Goal: Use online tool/utility: Utilize a website feature to perform a specific function

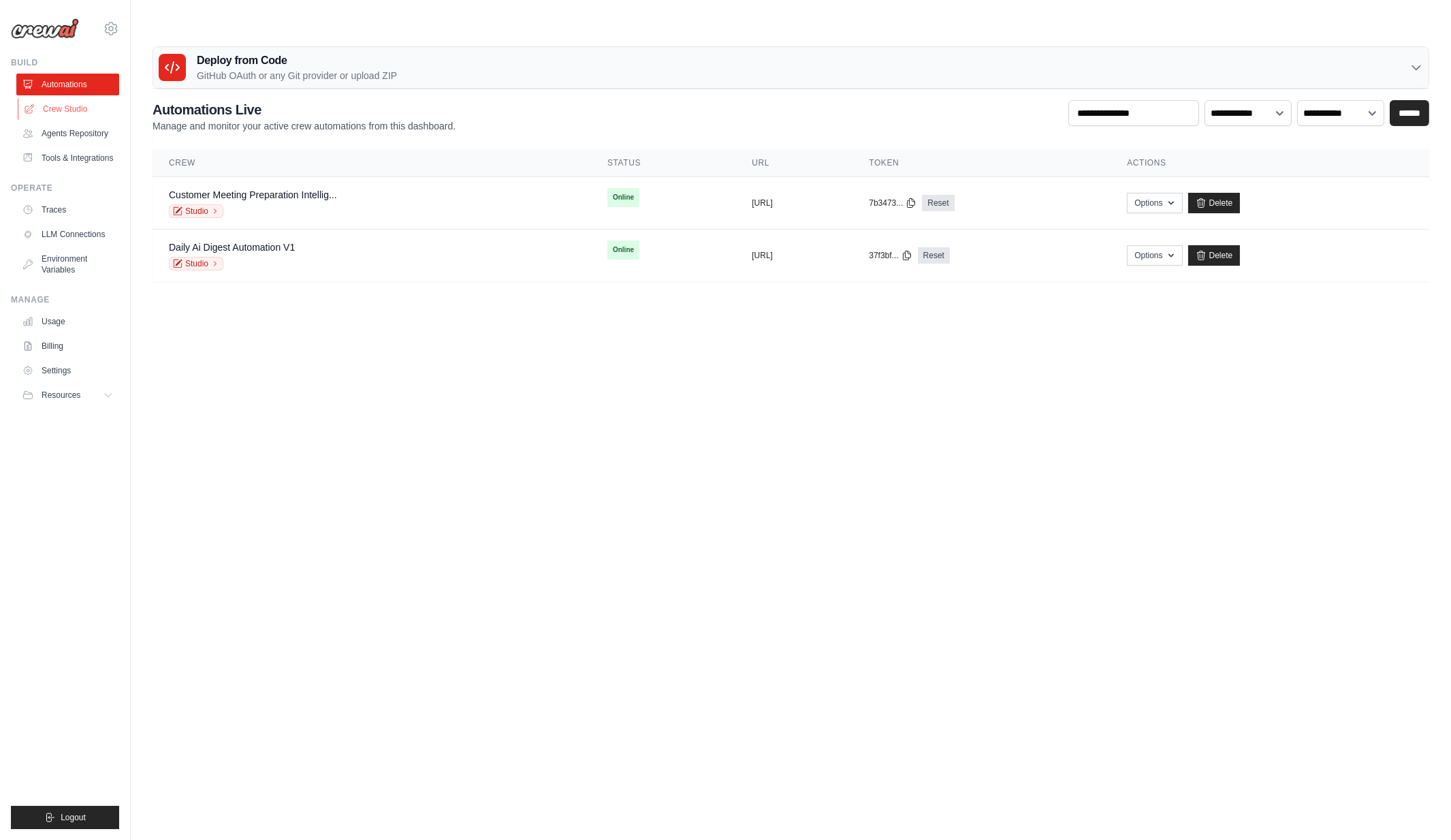
click at [75, 115] on link "Crew Studio" at bounding box center [68, 109] width 103 height 22
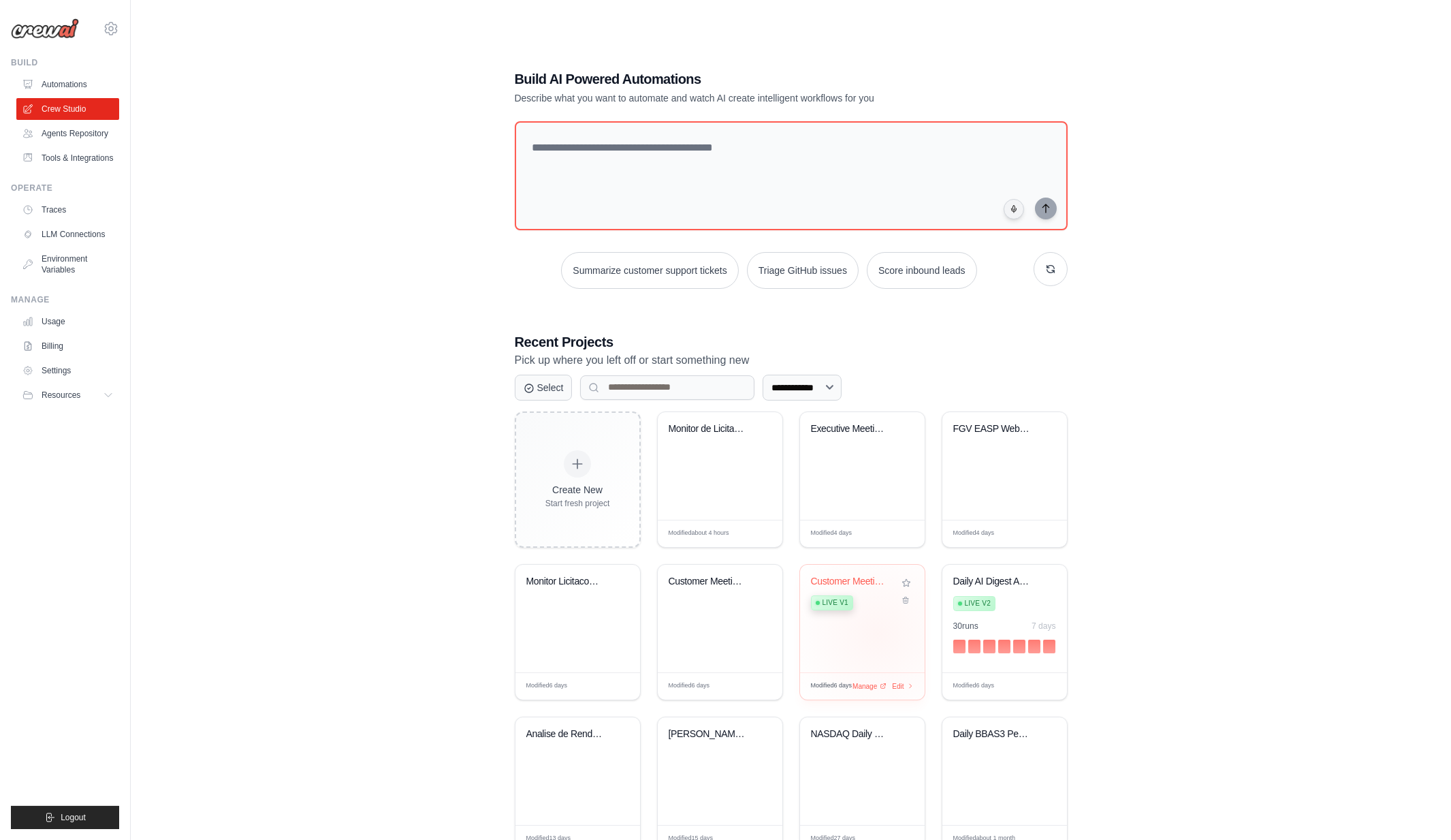
click at [877, 606] on div "Customer Meeting Preparation Intell... Live v1" at bounding box center [862, 618] width 125 height 107
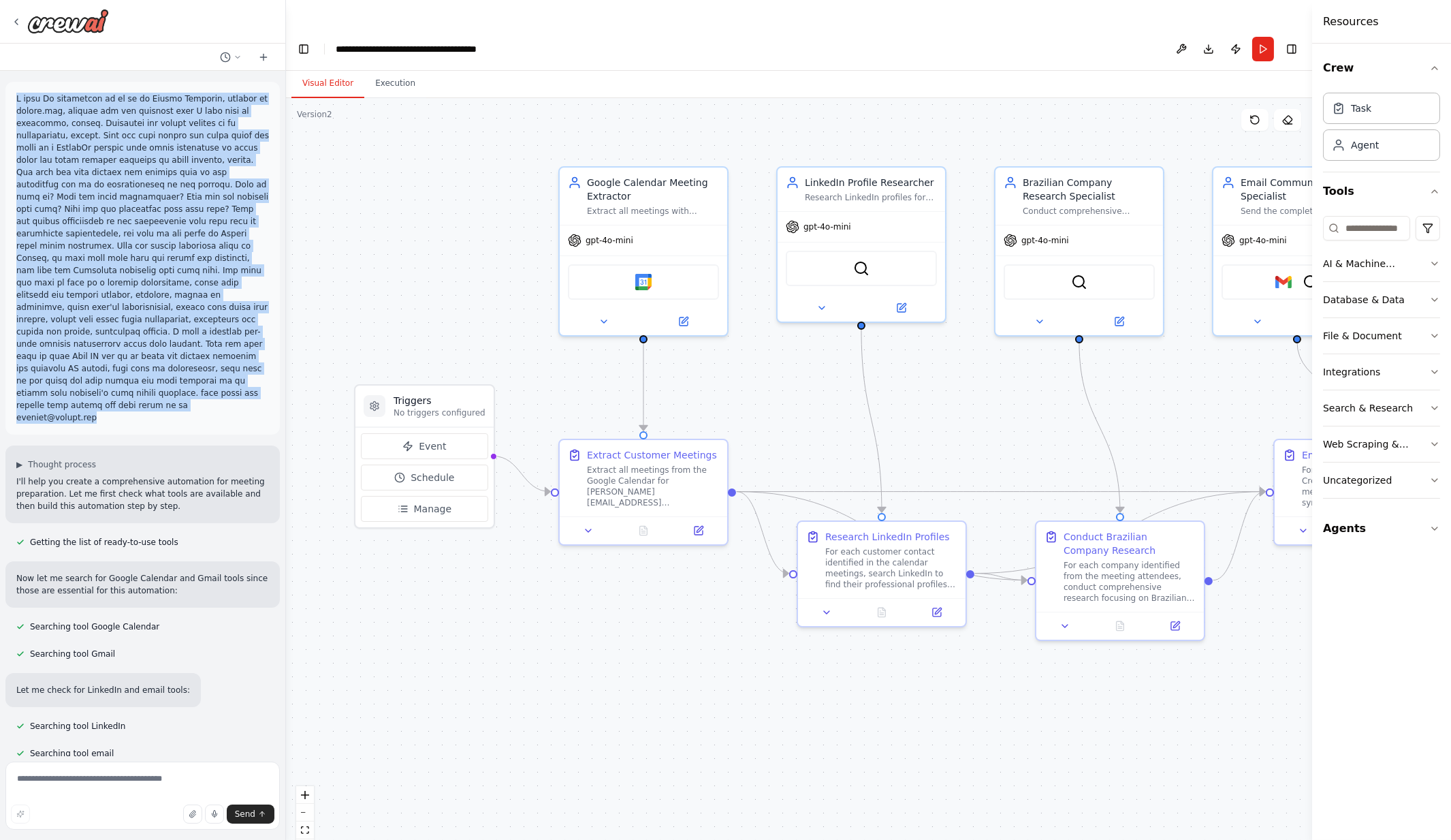
drag, startPoint x: 138, startPoint y: 392, endPoint x: 10, endPoint y: 99, distance: 319.7
click at [10, 99] on div at bounding box center [143, 258] width 275 height 353
copy p "I need An automation to go to my Google Calendar, marcelo at crewai.com, extrac…"
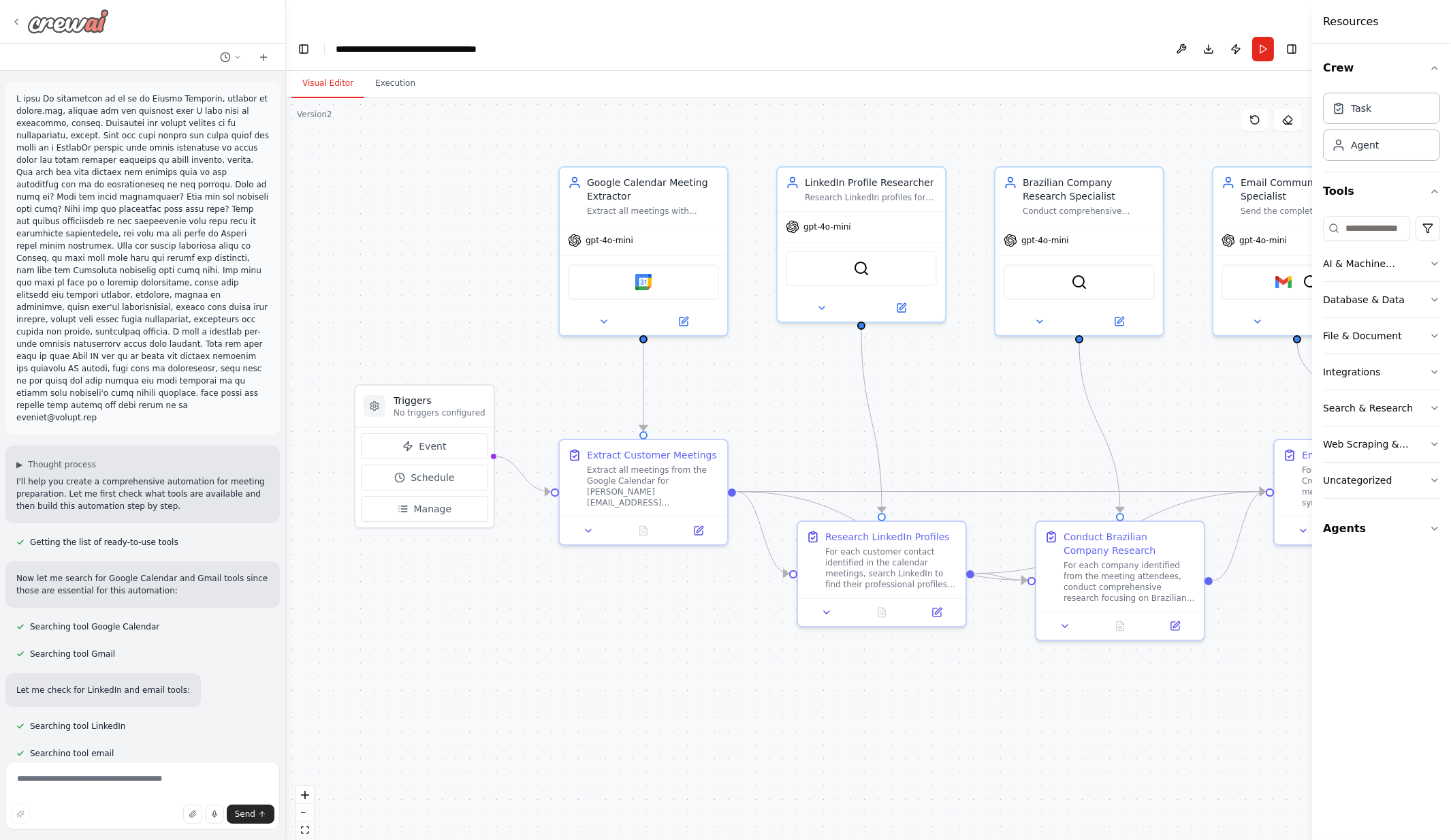
click at [17, 17] on icon at bounding box center [16, 22] width 11 height 11
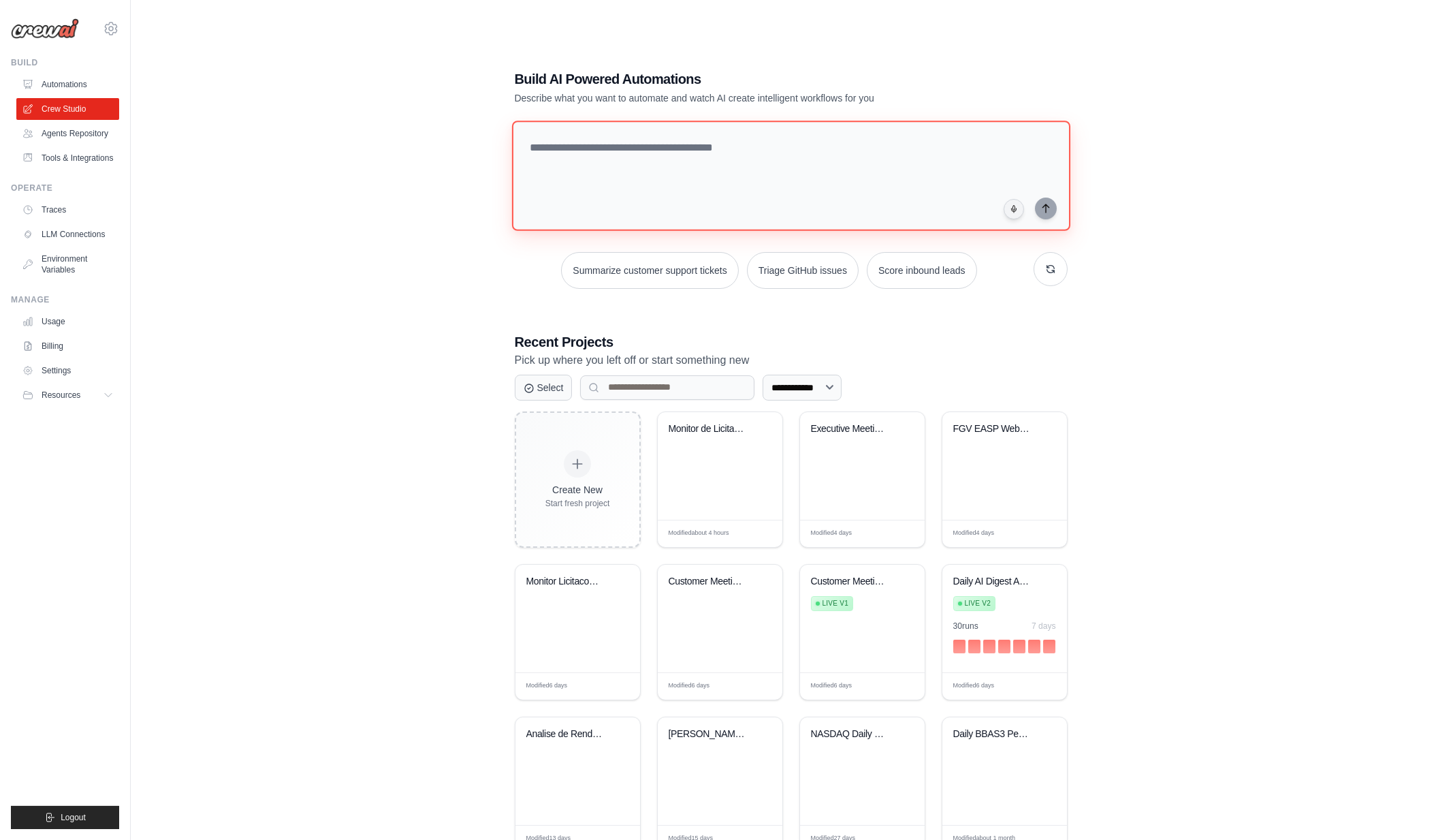
click at [578, 121] on textarea at bounding box center [791, 175] width 558 height 110
paste textarea "**********"
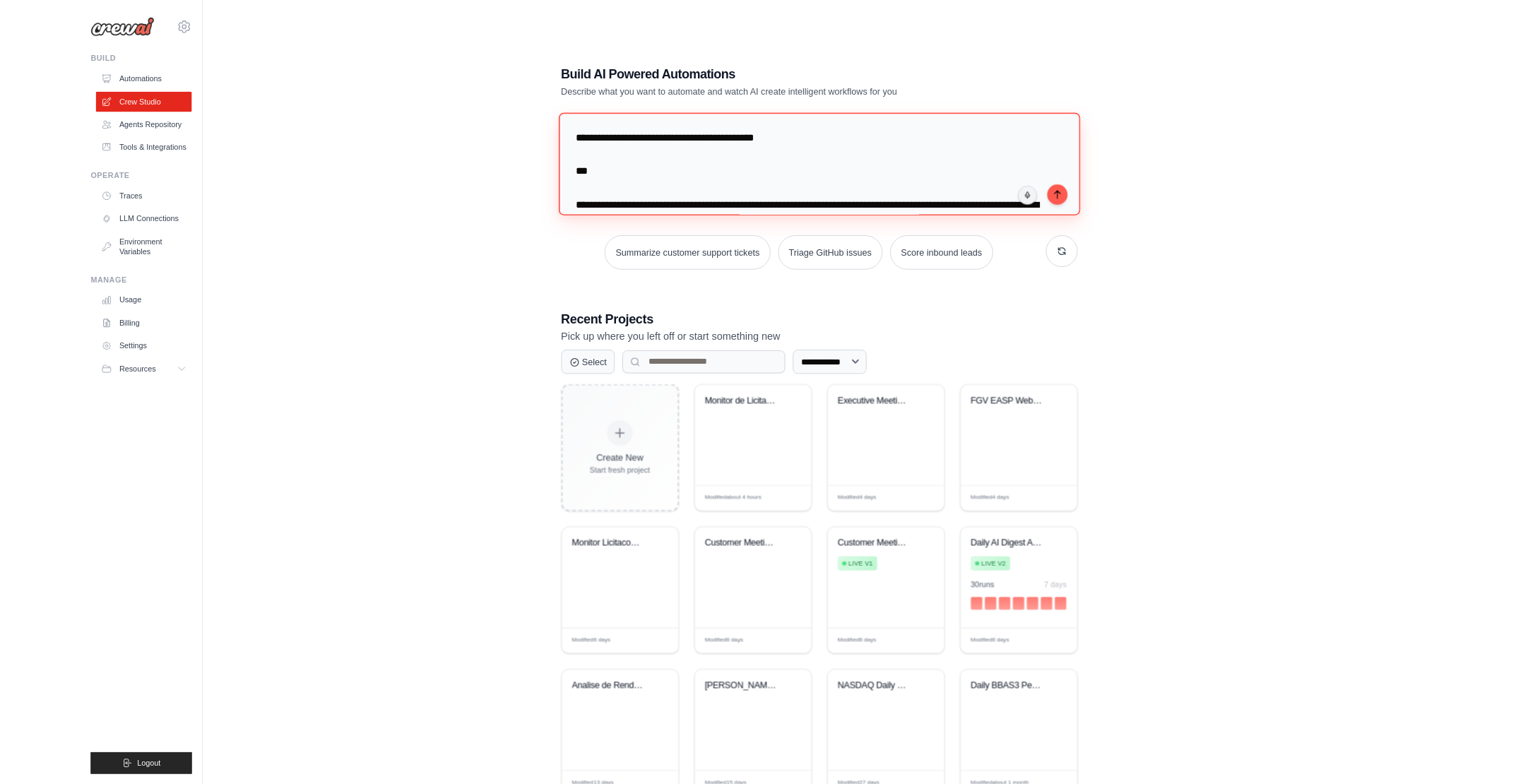
scroll to position [784, 0]
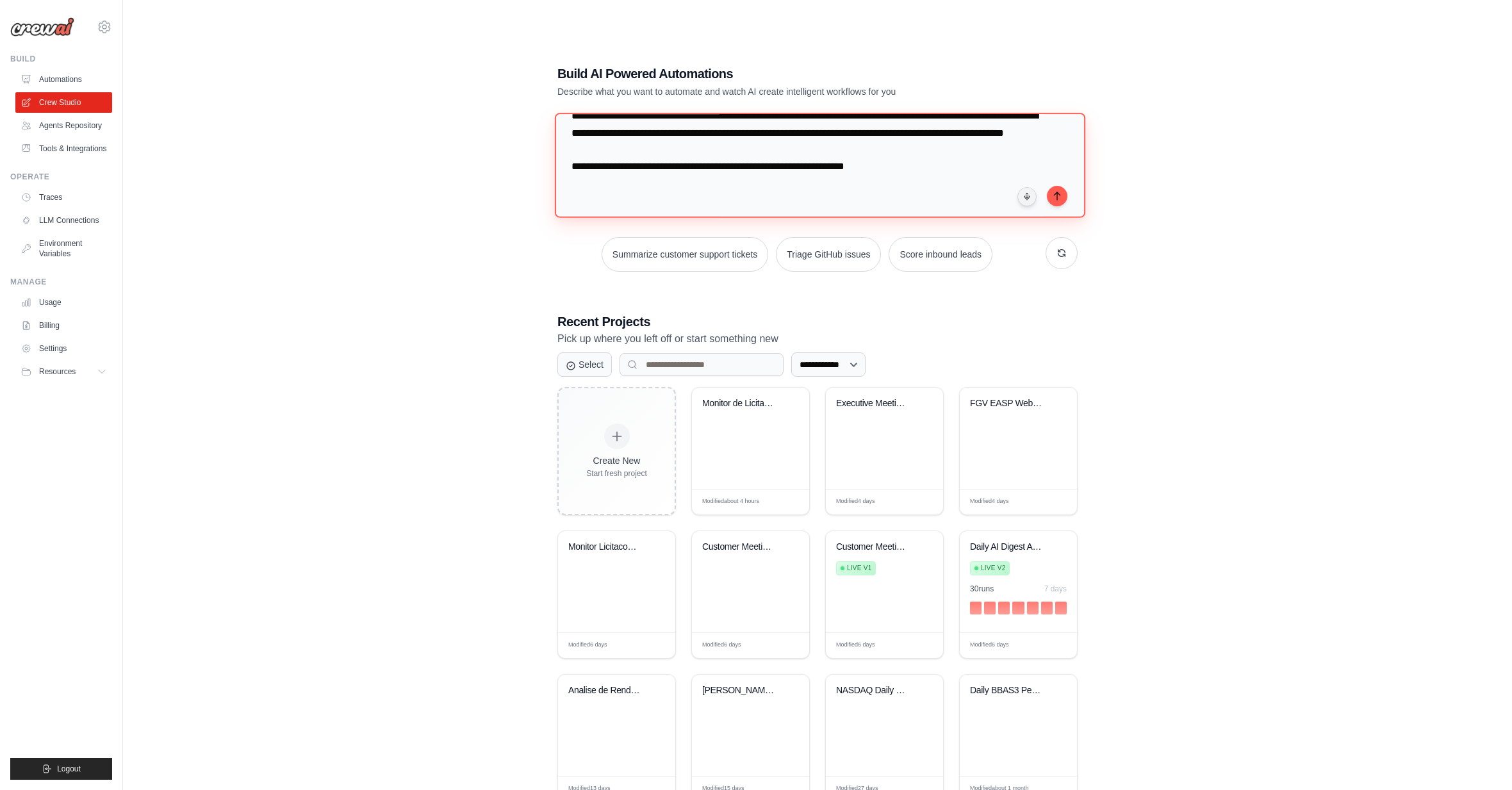
type textarea "**********"
click at [47, 40] on div "marcelo@crewai.com Settings" at bounding box center [61, 21] width 102 height 41
click at [47, 24] on img at bounding box center [42, 27] width 64 height 19
click at [1273, 260] on div "**********" at bounding box center [825, 433] width 1363 height 790
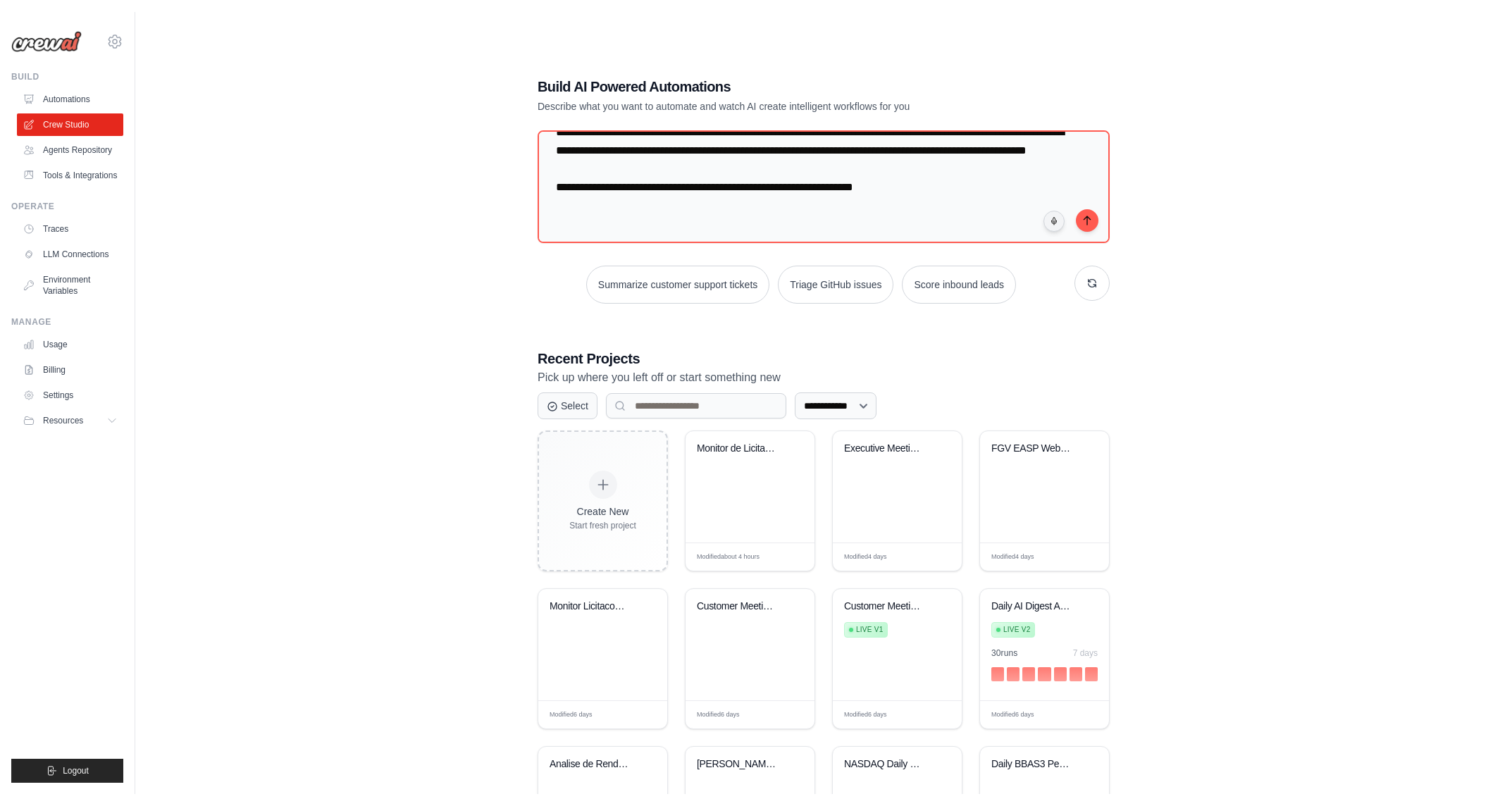
scroll to position [801, 0]
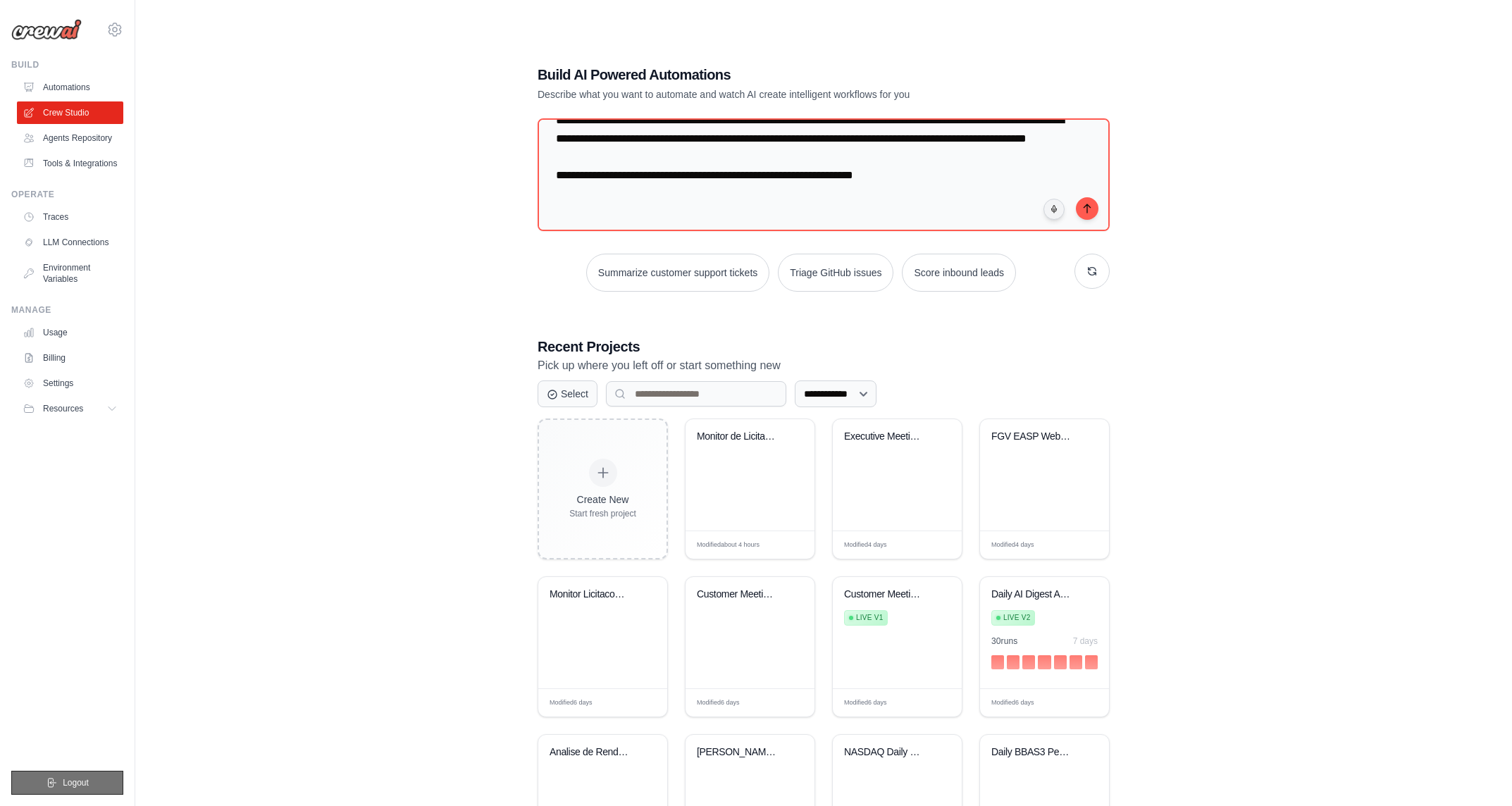
click at [67, 778] on span "Logout" at bounding box center [76, 782] width 26 height 11
click at [86, 782] on span "Logout" at bounding box center [76, 782] width 26 height 11
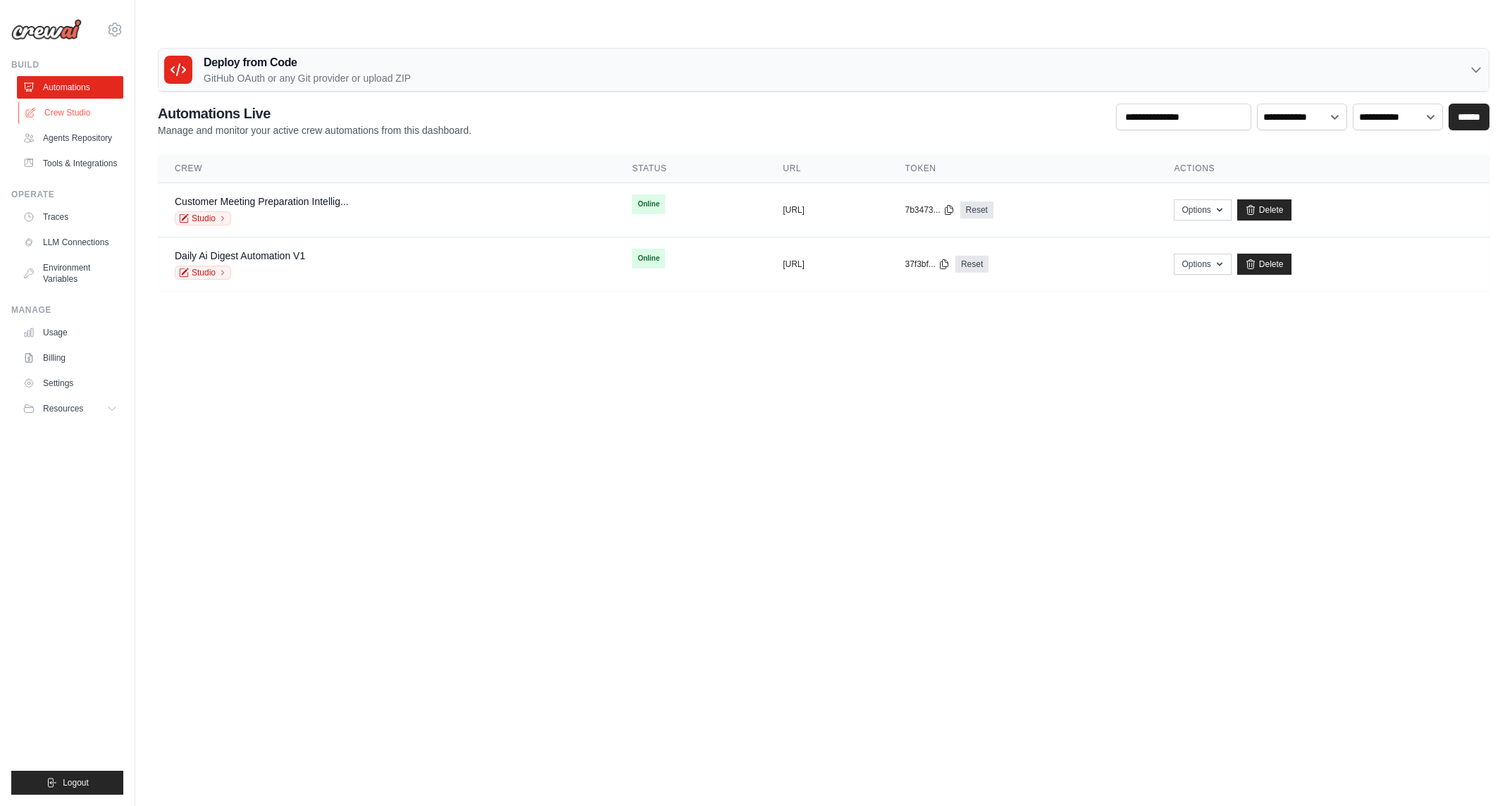
click at [61, 113] on link "Crew Studio" at bounding box center [71, 113] width 106 height 23
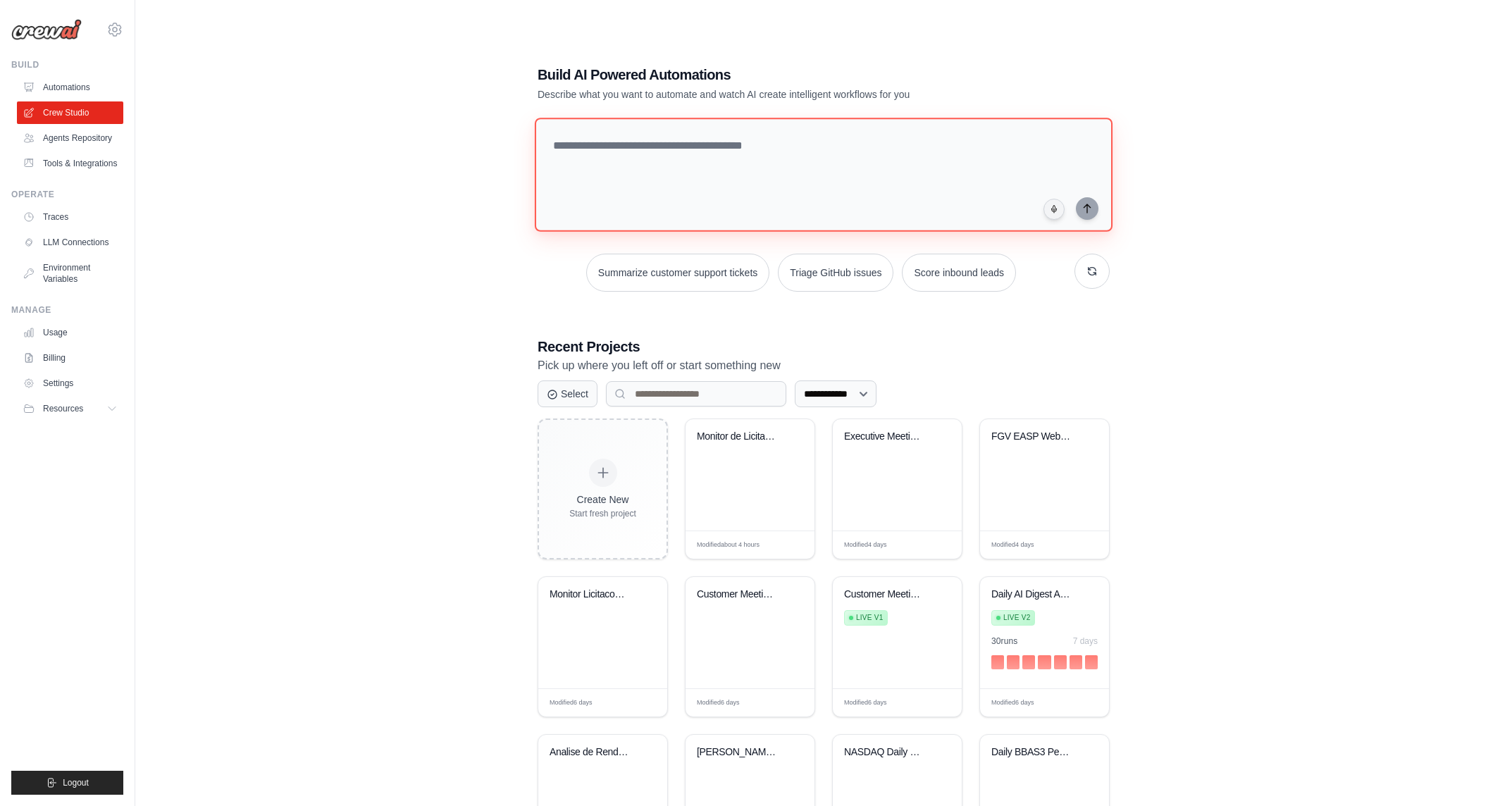
click at [578, 118] on textarea at bounding box center [824, 174] width 577 height 114
paste textarea "**********"
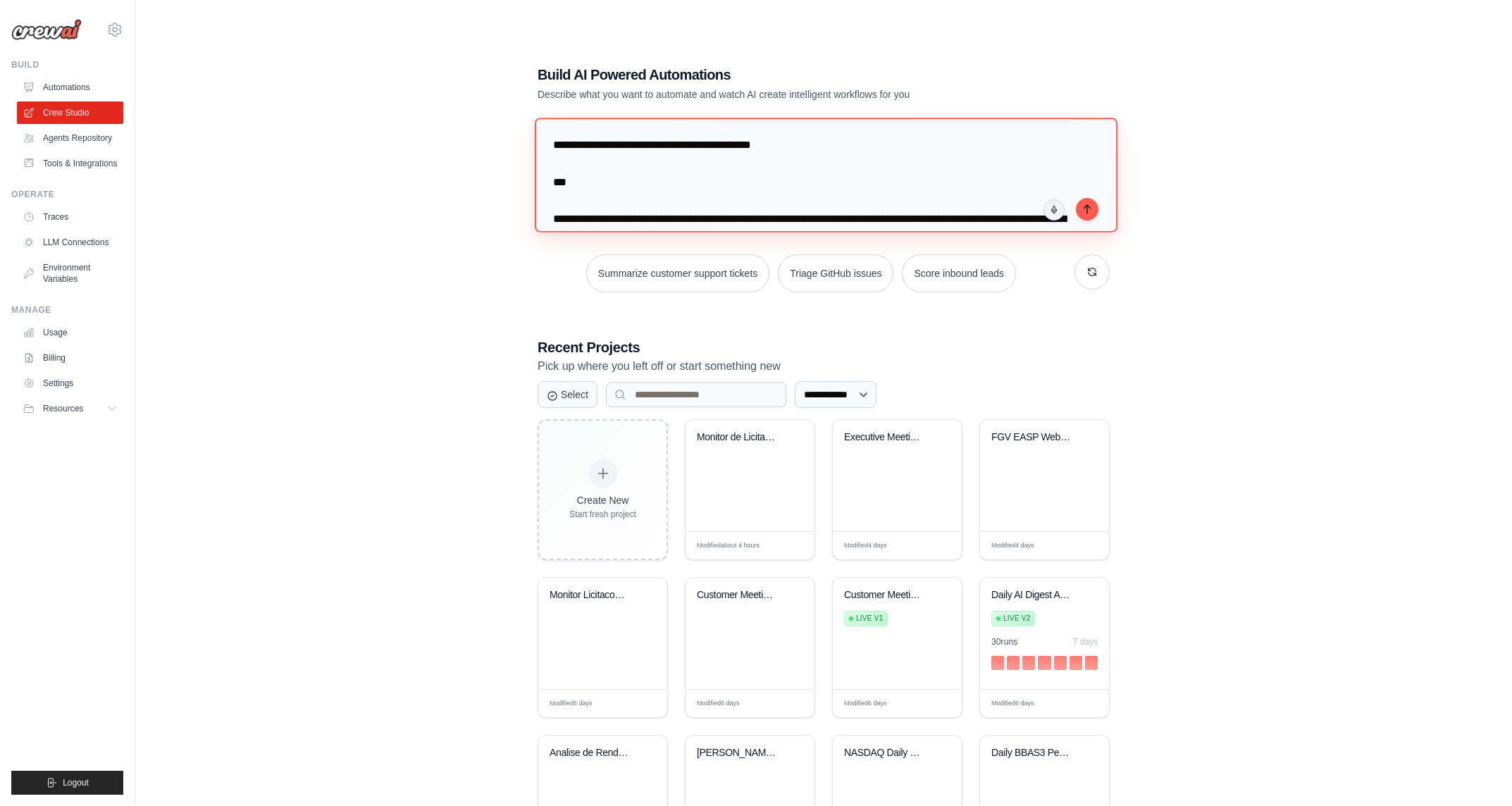
drag, startPoint x: 702, startPoint y: 168, endPoint x: 572, endPoint y: -44, distance: 248.7
click at [572, 0] on html "[PERSON_NAME][EMAIL_ADDRESS][DOMAIN_NAME] Settings Build Automations" at bounding box center [756, 456] width 1512 height 912
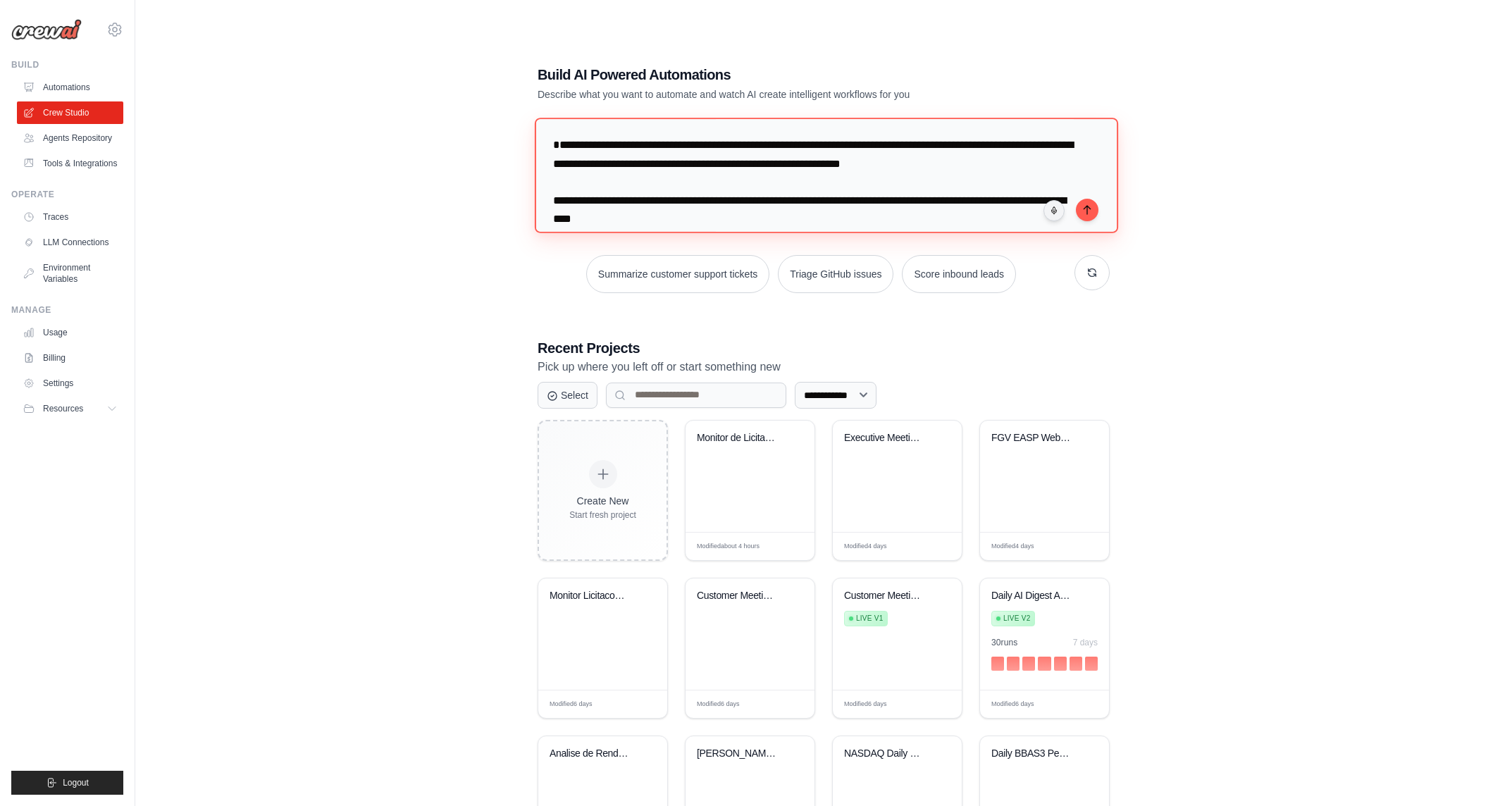
type textarea "**********"
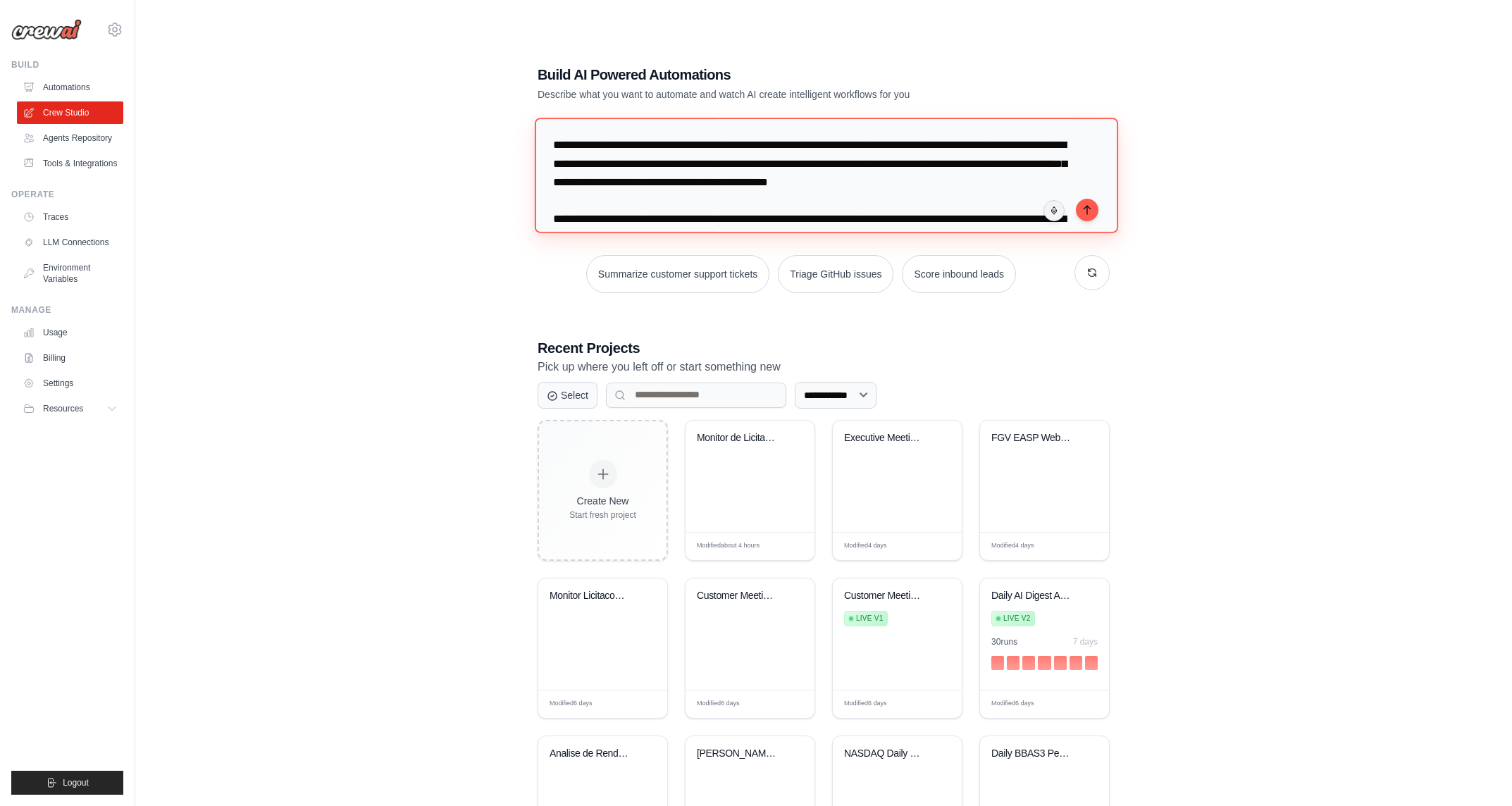
scroll to position [392, 0]
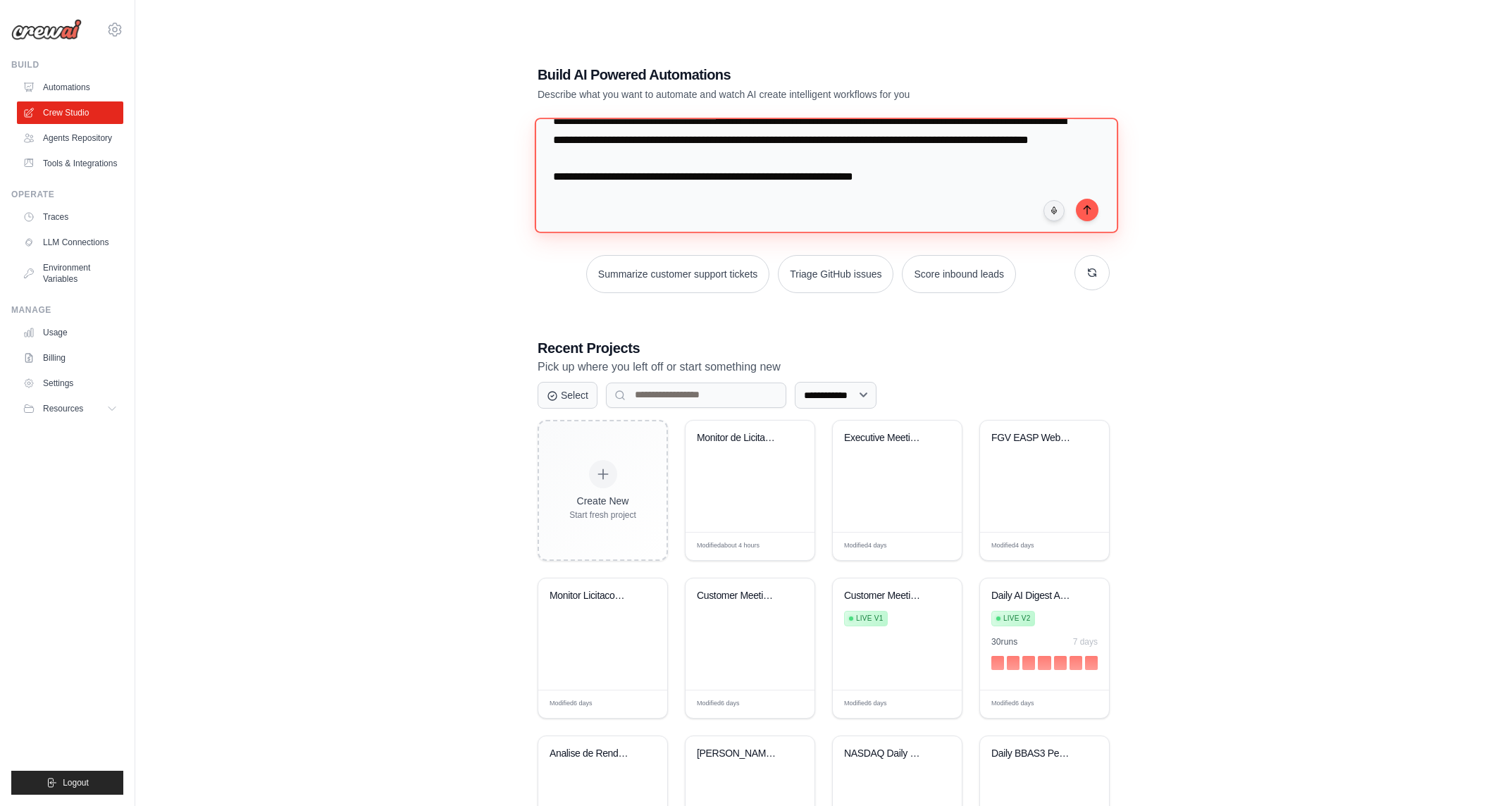
drag, startPoint x: 591, startPoint y: 109, endPoint x: 597, endPoint y: 214, distance: 105.2
click at [597, 214] on div "Summarize customer support tickets Triage GitHub issues Score inbound leads" at bounding box center [824, 206] width 572 height 175
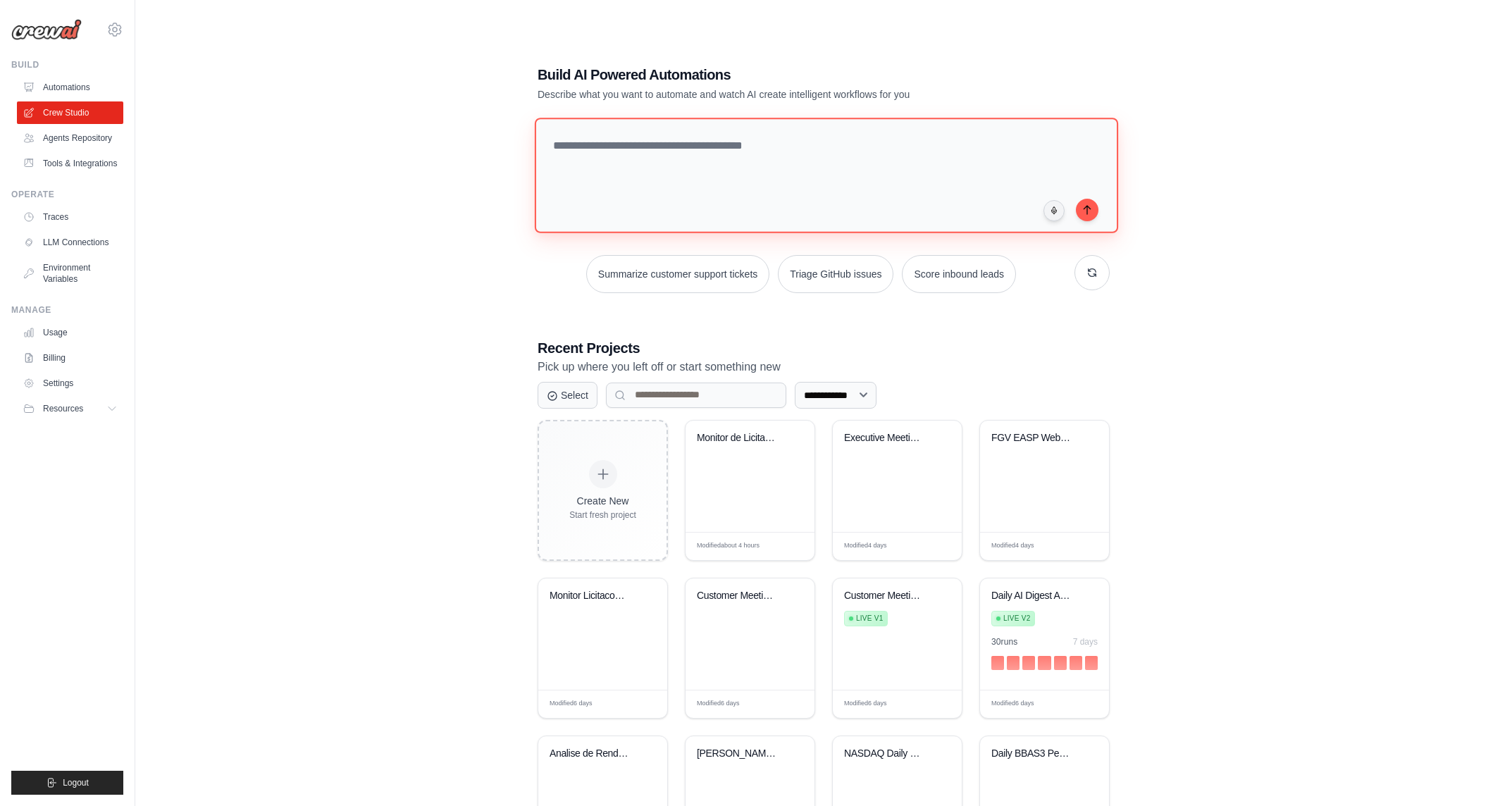
scroll to position [0, 0]
click at [75, 780] on span "Logout" at bounding box center [76, 782] width 26 height 11
